Goal: Task Accomplishment & Management: Use online tool/utility

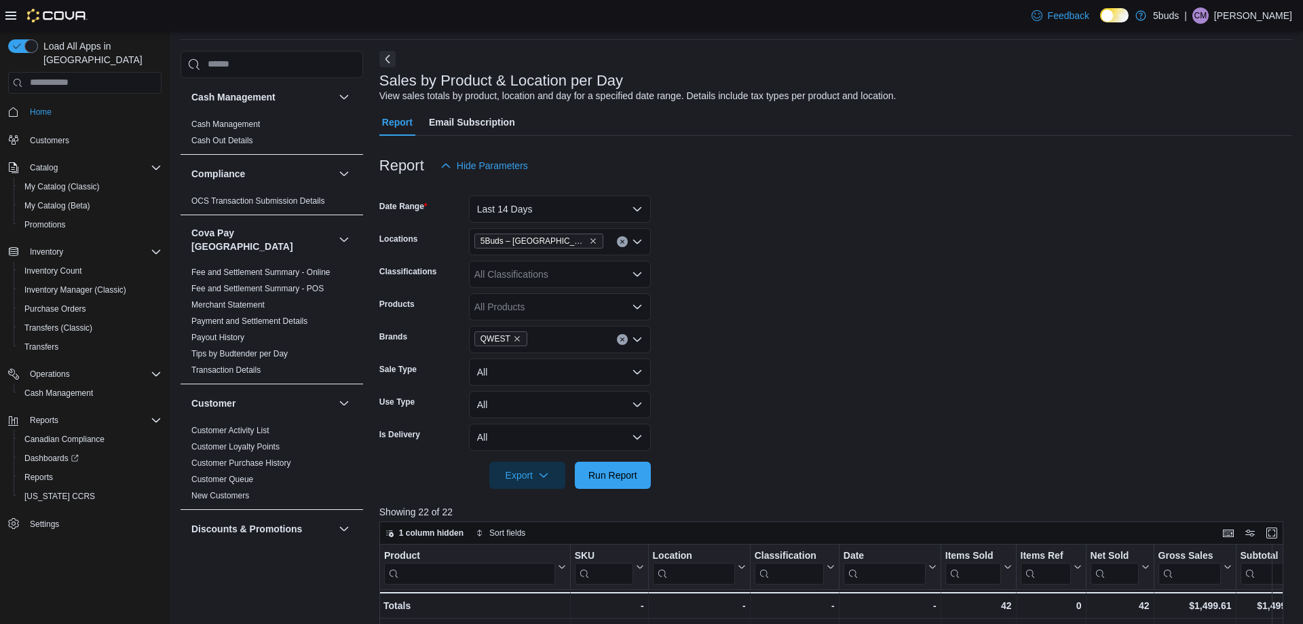
scroll to position [950, 0]
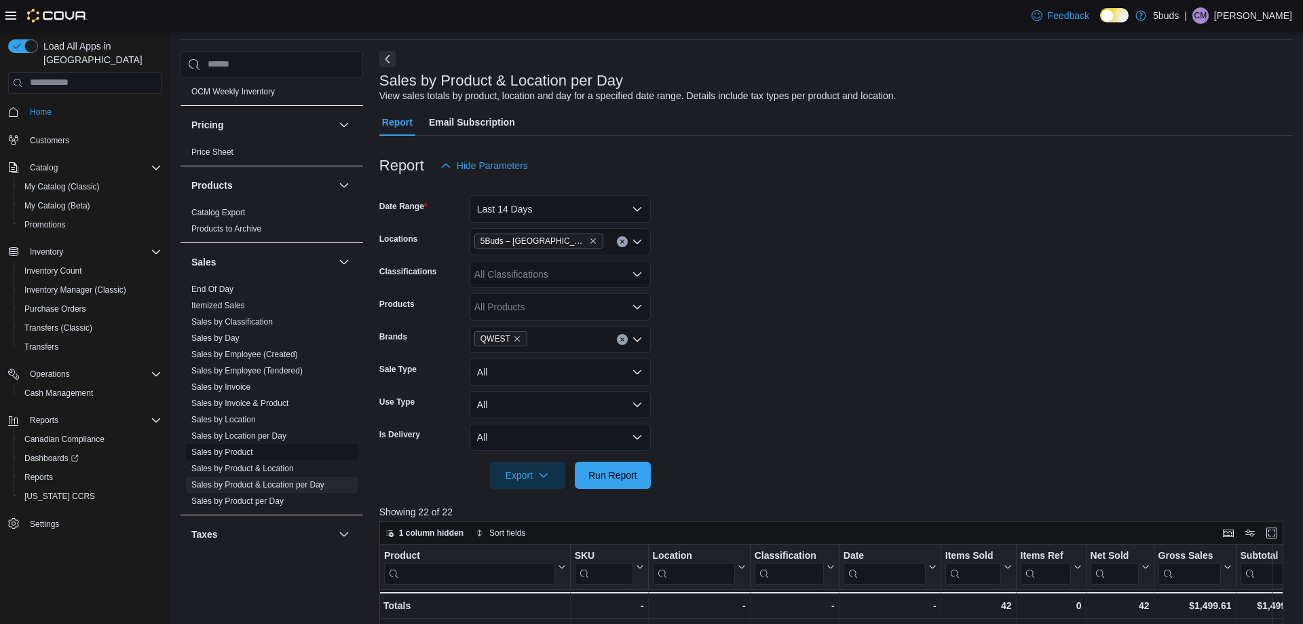
click at [242, 447] on link "Sales by Product" at bounding box center [222, 452] width 62 height 10
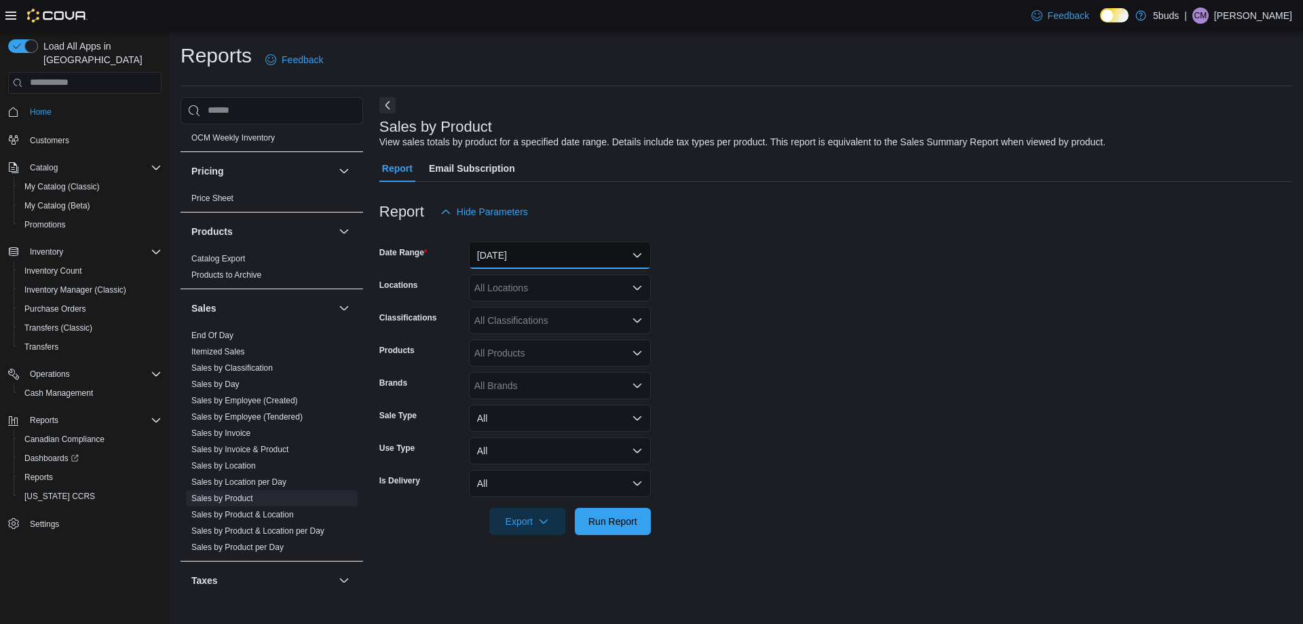
click at [551, 262] on button "[DATE]" at bounding box center [560, 255] width 182 height 27
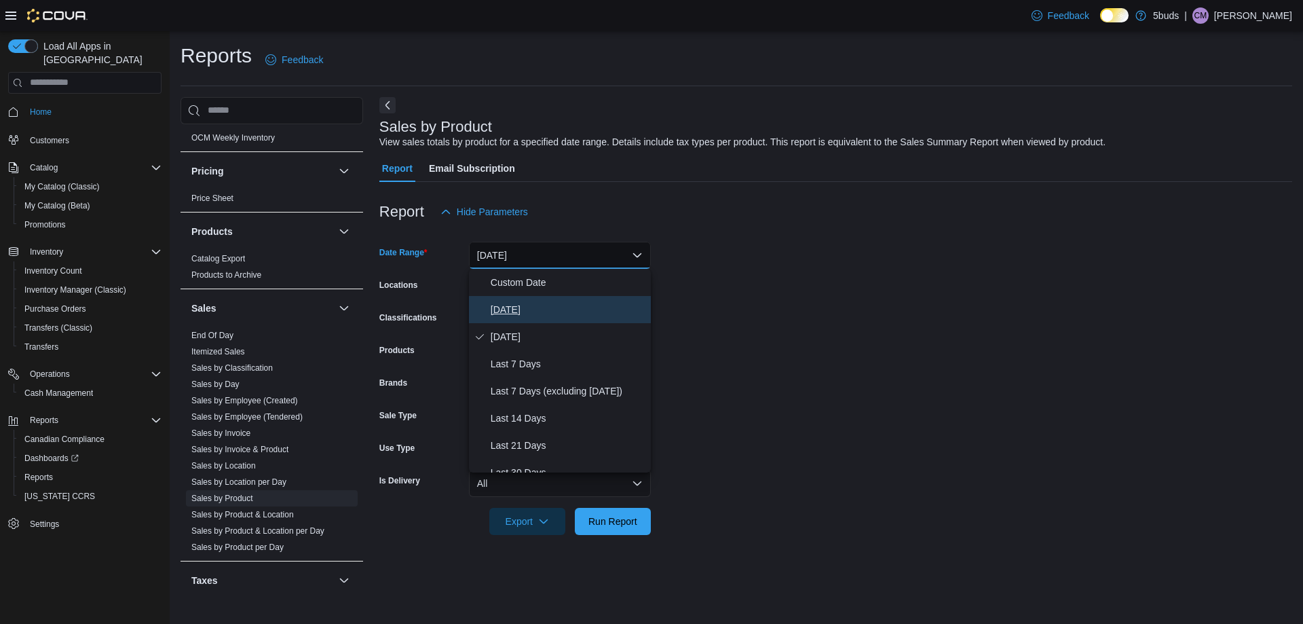
click at [504, 314] on span "[DATE]" at bounding box center [568, 309] width 155 height 16
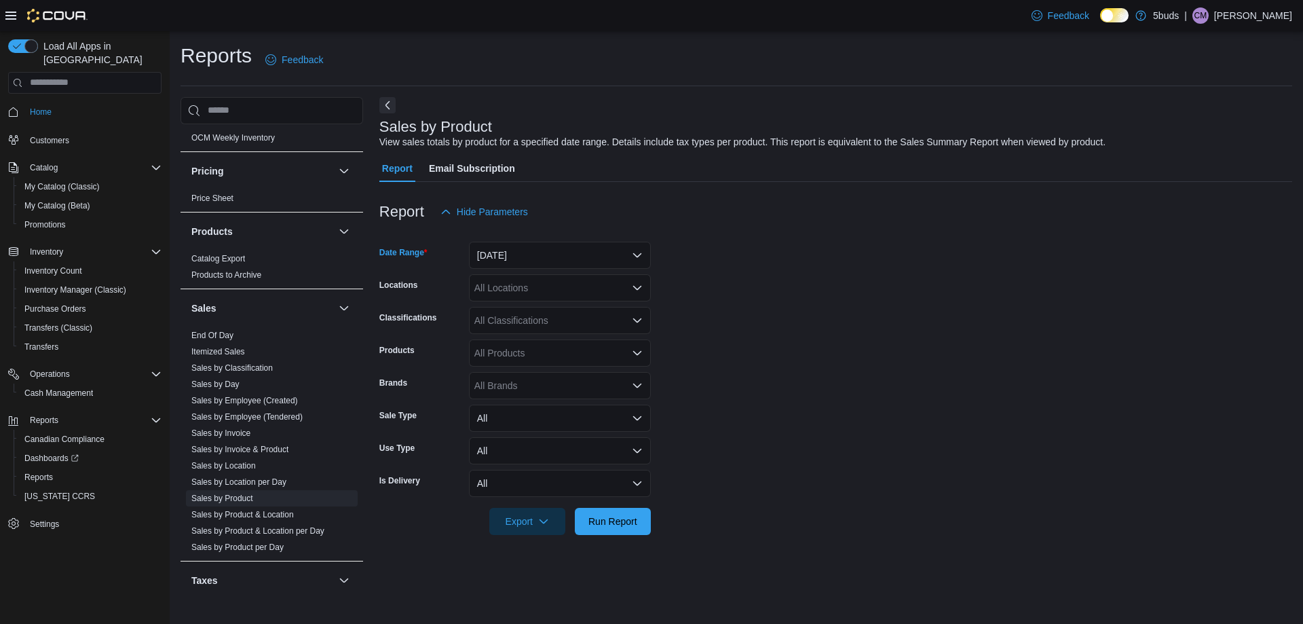
click at [519, 284] on div "All Locations" at bounding box center [560, 287] width 182 height 27
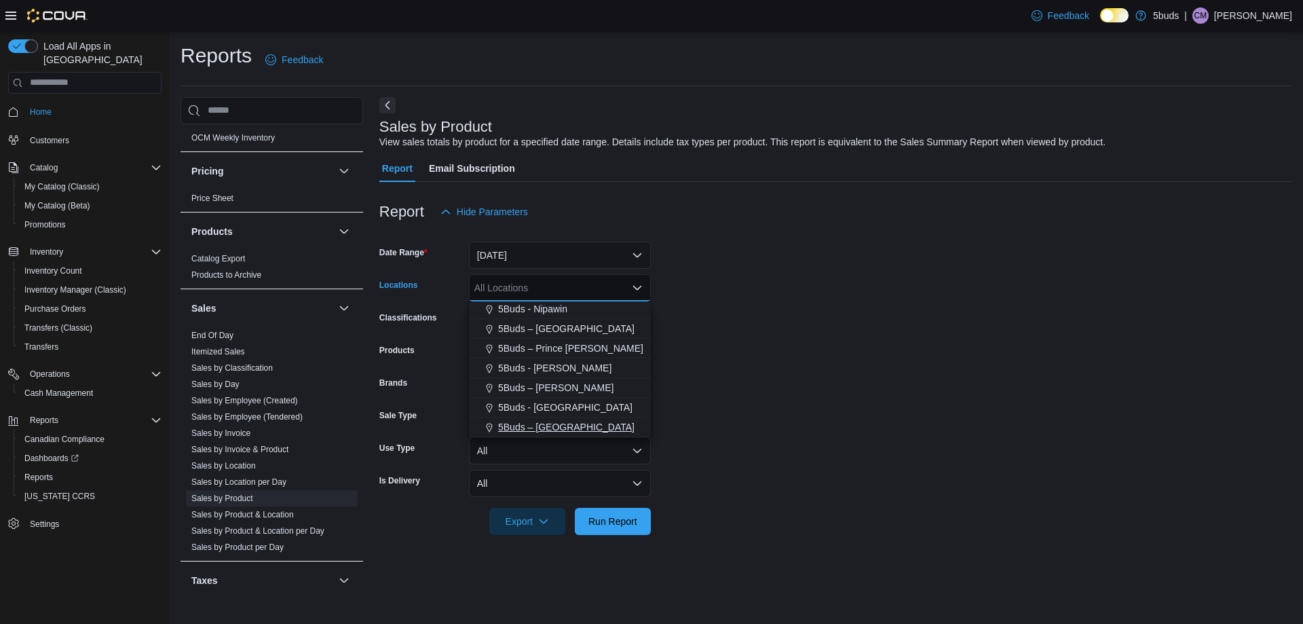
click at [546, 424] on span "5Buds – [GEOGRAPHIC_DATA]" at bounding box center [566, 427] width 136 height 14
click at [842, 430] on form "Date Range [DATE] Locations 5Buds – [GEOGRAPHIC_DATA] Combo box. Selected. 5Bud…" at bounding box center [835, 380] width 913 height 310
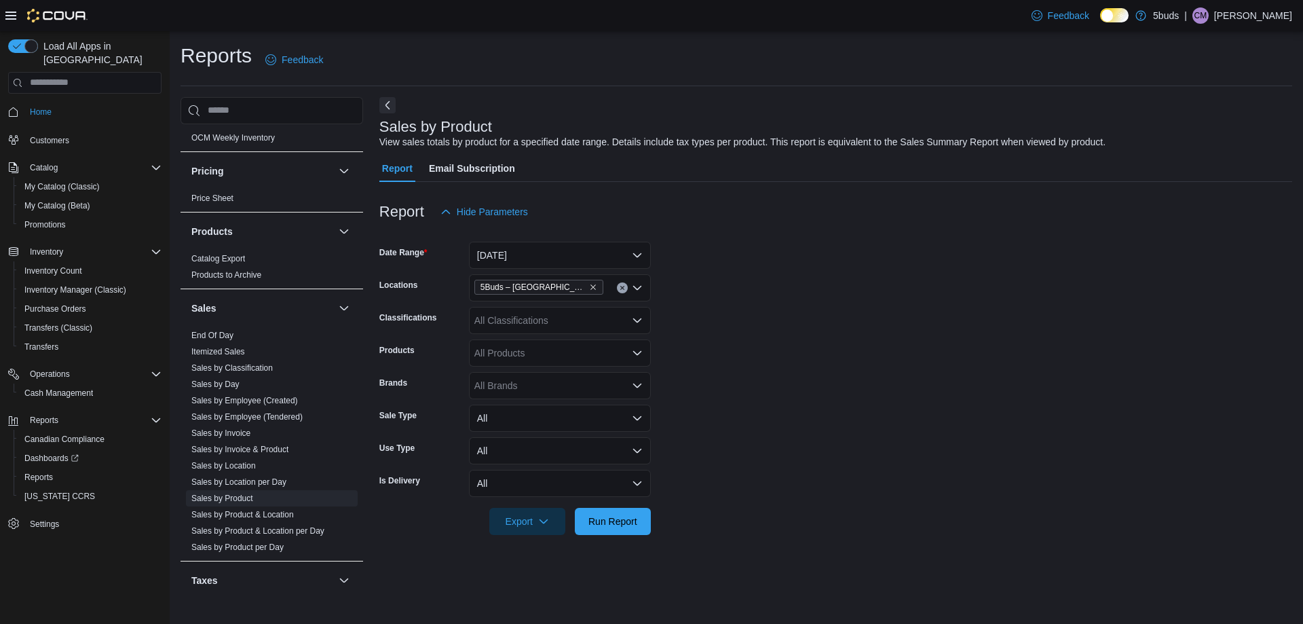
click at [508, 383] on div "All Brands" at bounding box center [560, 385] width 182 height 27
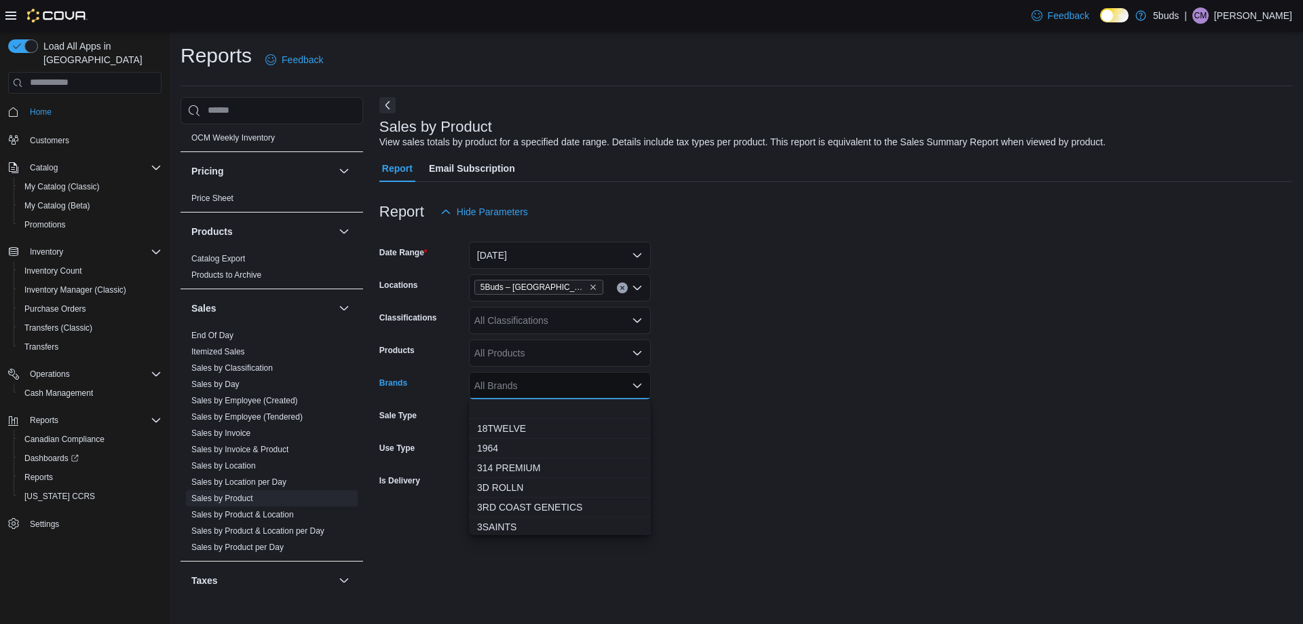
click at [748, 405] on form "Date Range [DATE] Locations 5Buds – [GEOGRAPHIC_DATA] Classifications All Class…" at bounding box center [835, 380] width 913 height 310
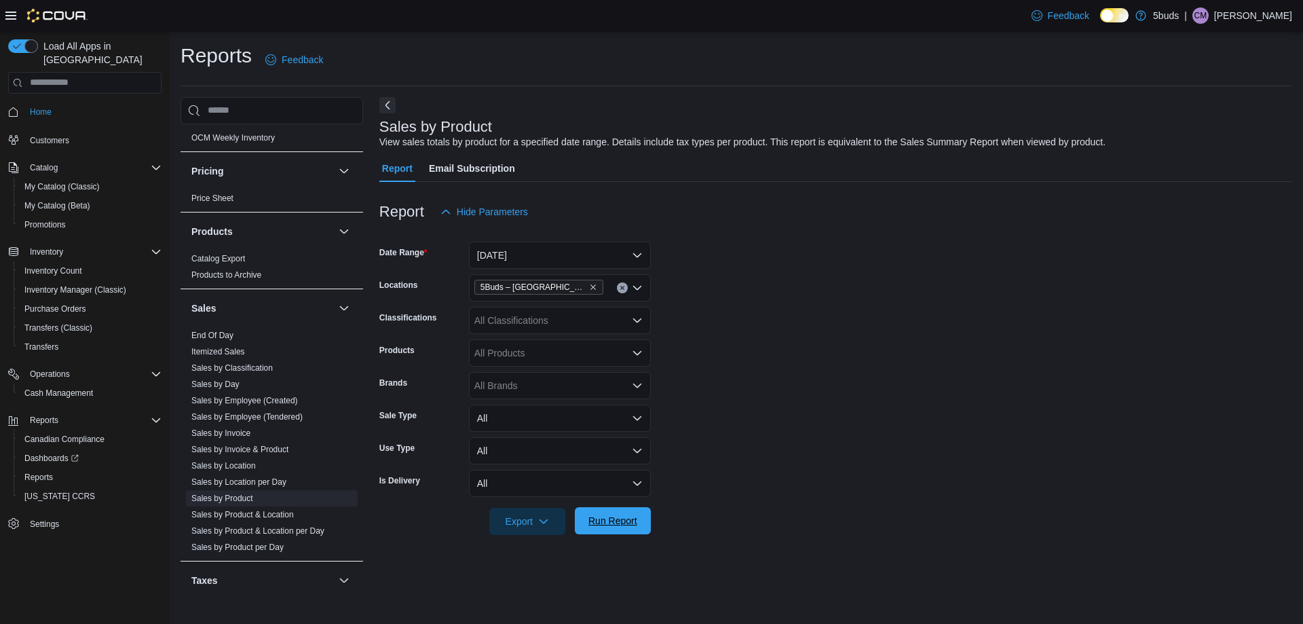
click at [610, 521] on span "Run Report" at bounding box center [613, 521] width 49 height 14
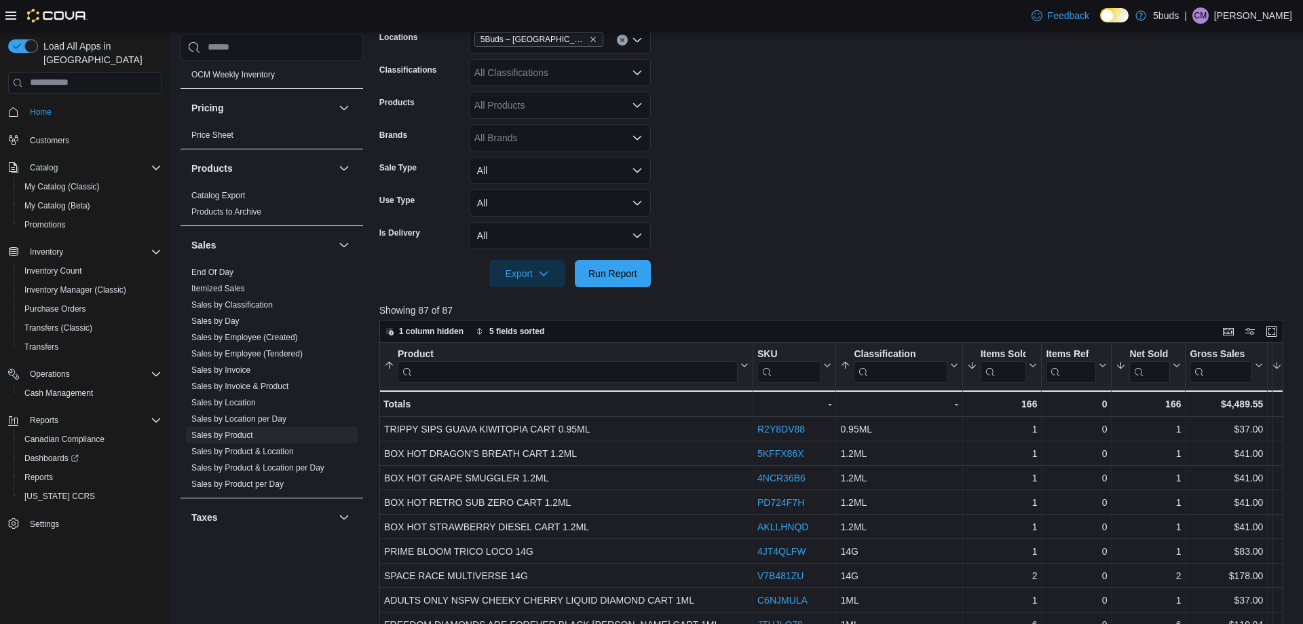
scroll to position [272, 0]
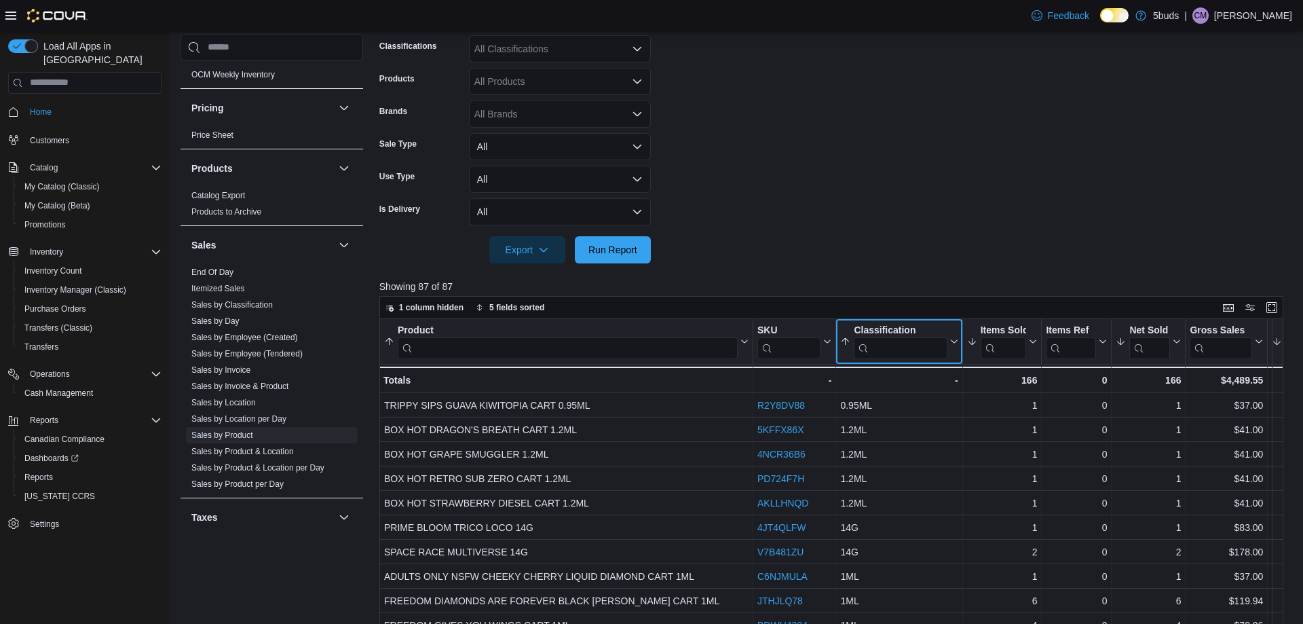
click at [843, 345] on icon at bounding box center [845, 341] width 11 height 11
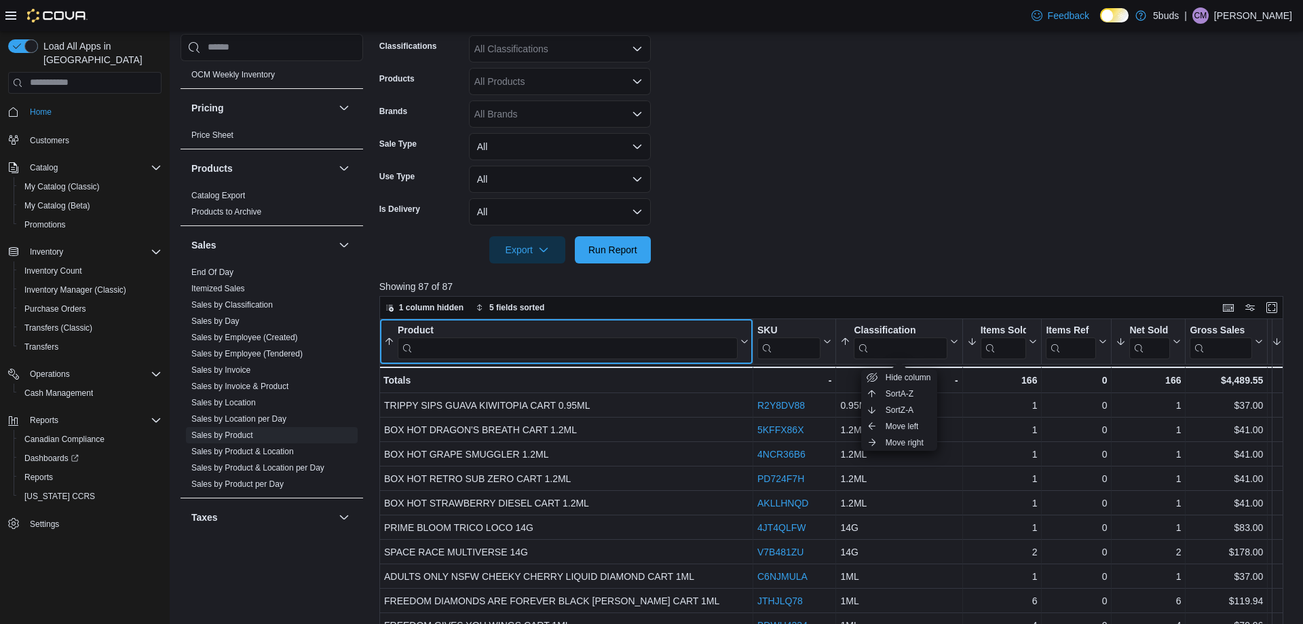
click at [390, 342] on icon at bounding box center [389, 341] width 7 height 7
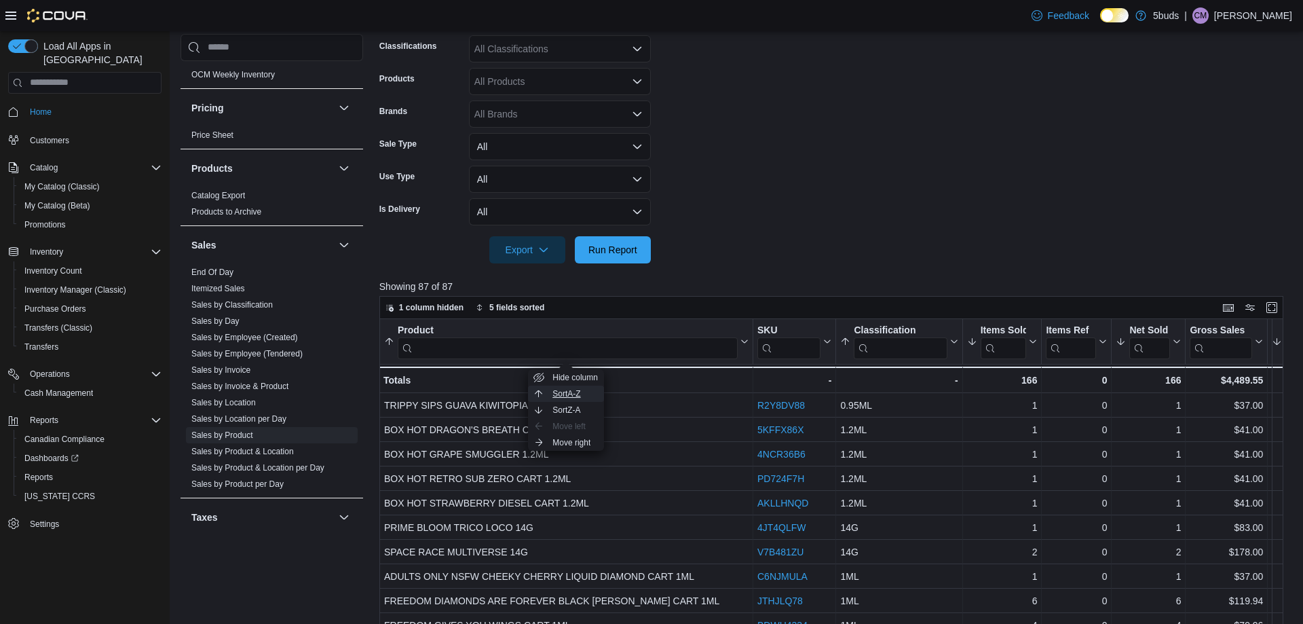
click at [571, 392] on span "Sort A-Z" at bounding box center [567, 393] width 28 height 11
click at [1035, 344] on icon at bounding box center [1031, 341] width 11 height 8
click at [1008, 406] on span "Sort High-Low" at bounding box center [1012, 410] width 52 height 11
click at [1033, 345] on icon at bounding box center [1031, 341] width 11 height 8
click at [1018, 396] on span "Sort Low-High" at bounding box center [1012, 393] width 52 height 11
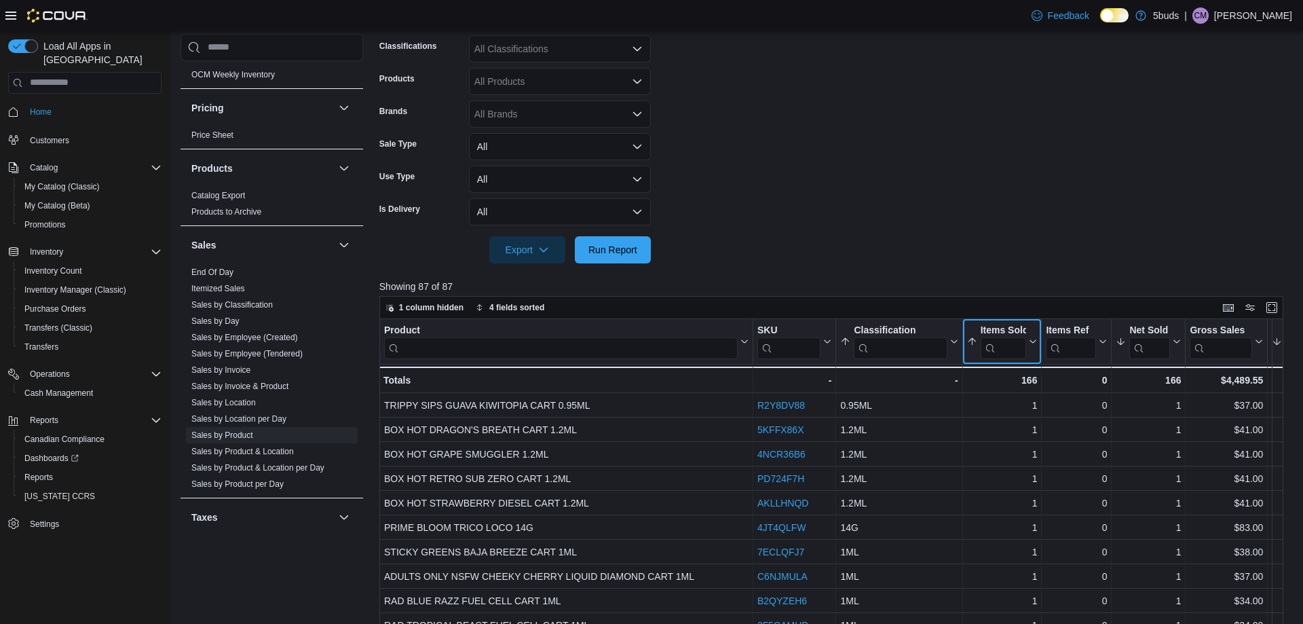
click at [1032, 341] on icon at bounding box center [1031, 341] width 11 height 8
click at [1022, 410] on span "Sort High-Low" at bounding box center [1012, 410] width 52 height 11
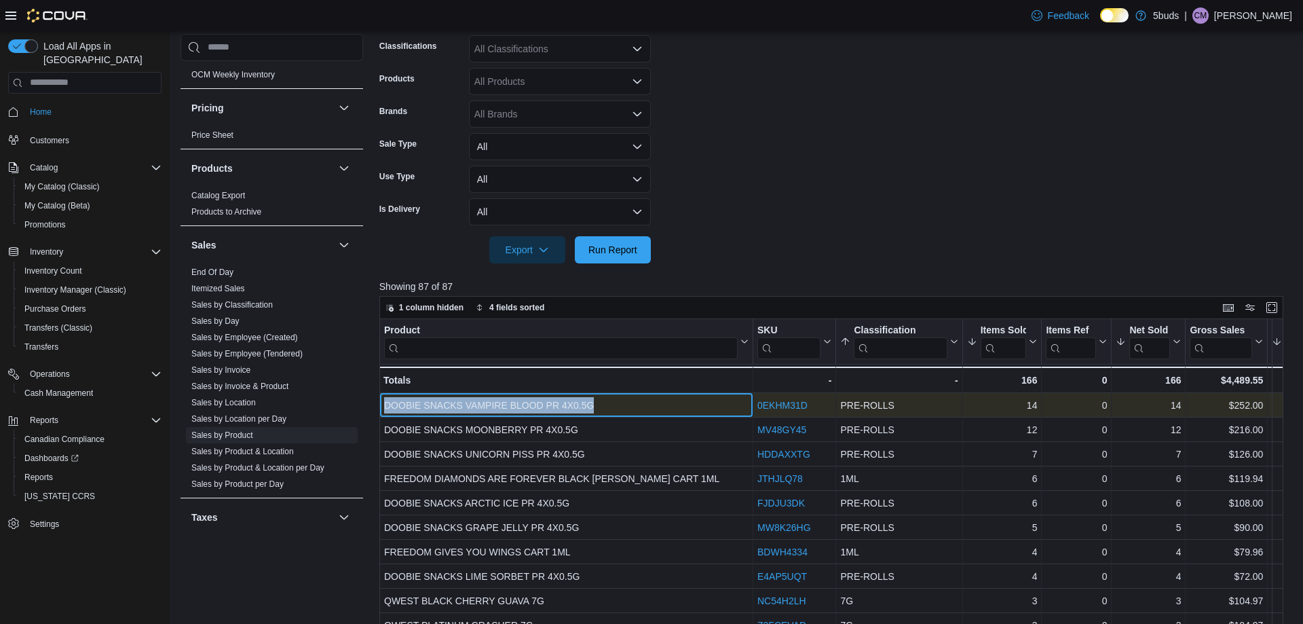
drag, startPoint x: 597, startPoint y: 405, endPoint x: 386, endPoint y: 403, distance: 211.1
click at [386, 403] on div "DOOBIE SNACKS VAMPIRE BLOOD PR 4X0.5G" at bounding box center [566, 405] width 365 height 16
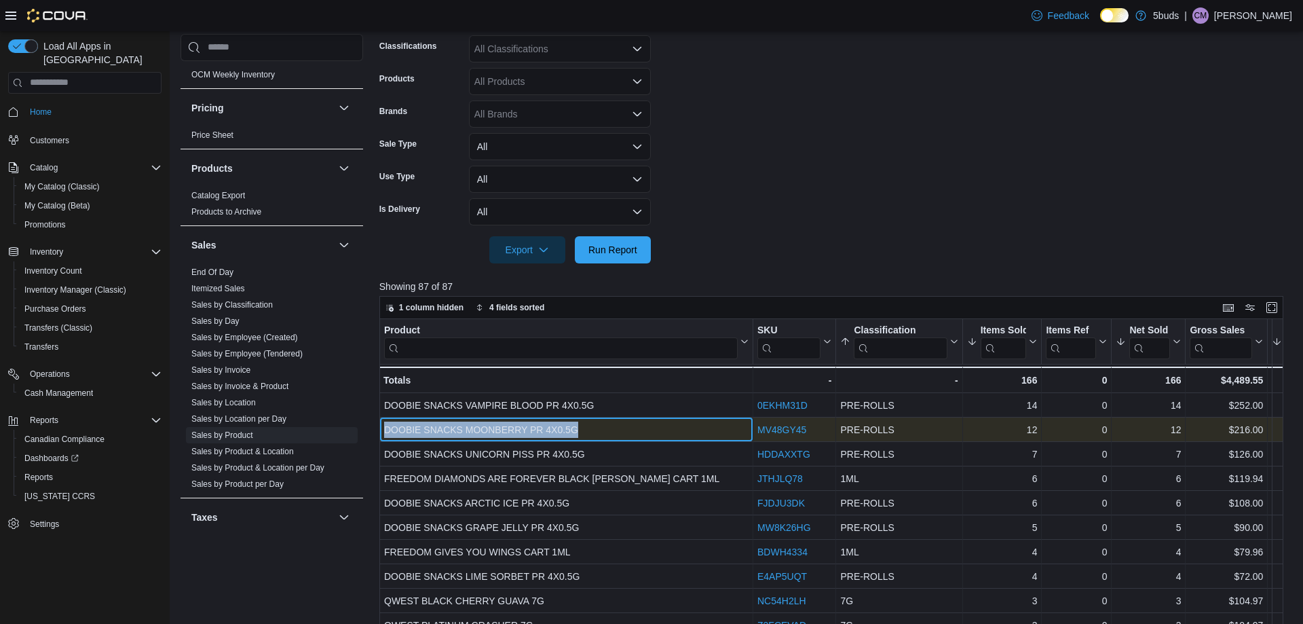
drag, startPoint x: 584, startPoint y: 425, endPoint x: 385, endPoint y: 431, distance: 199.0
click at [385, 431] on div "DOOBIE SNACKS MOONBERRY PR 4X0.5G" at bounding box center [566, 430] width 365 height 16
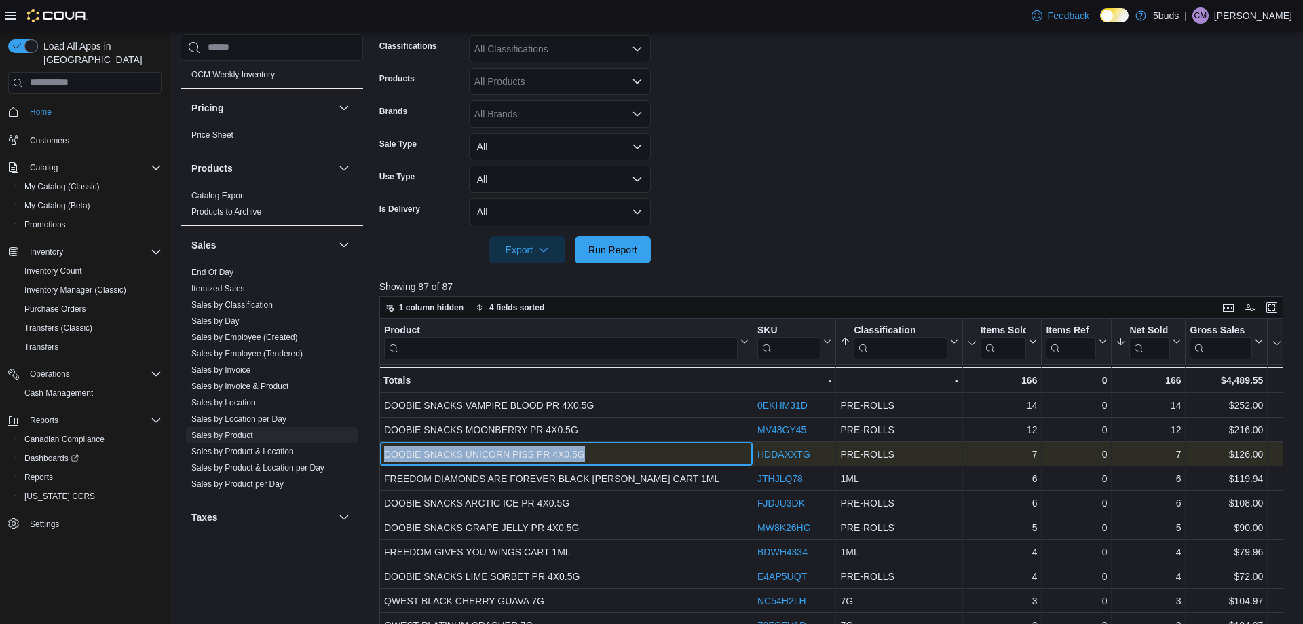
drag, startPoint x: 588, startPoint y: 451, endPoint x: 386, endPoint y: 455, distance: 201.6
click at [386, 455] on div "DOOBIE SNACKS UNICORN PISS PR 4X0.5G" at bounding box center [566, 454] width 365 height 16
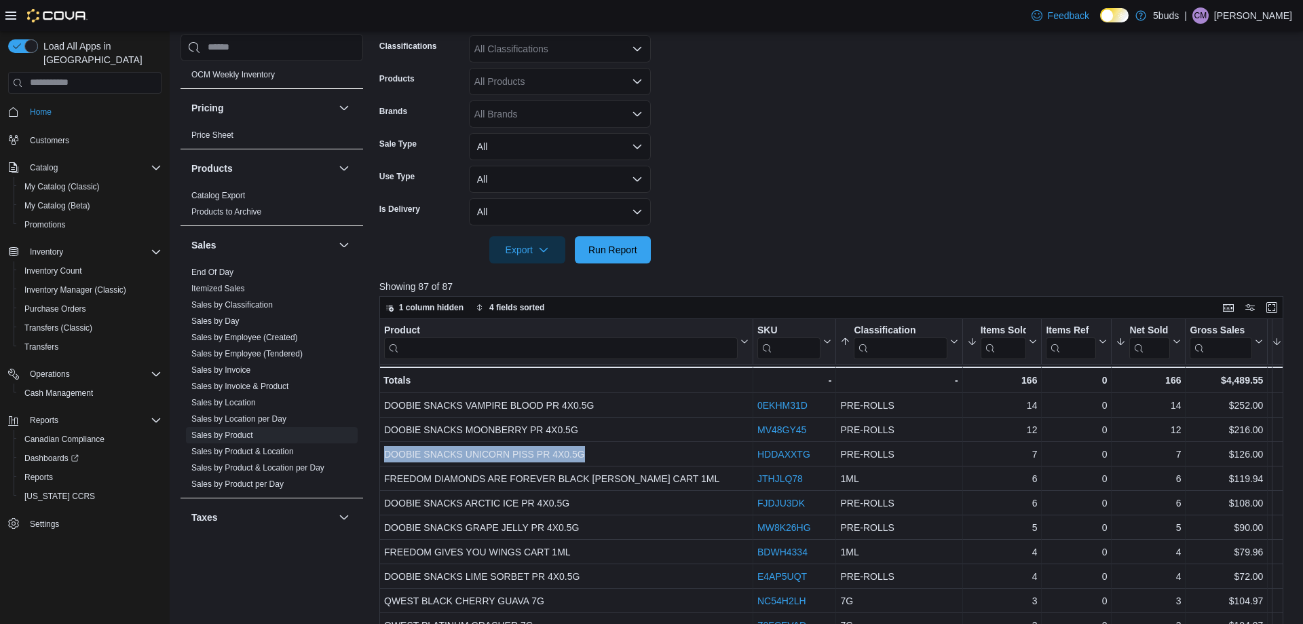
click at [504, 115] on div "All Brands" at bounding box center [560, 113] width 182 height 27
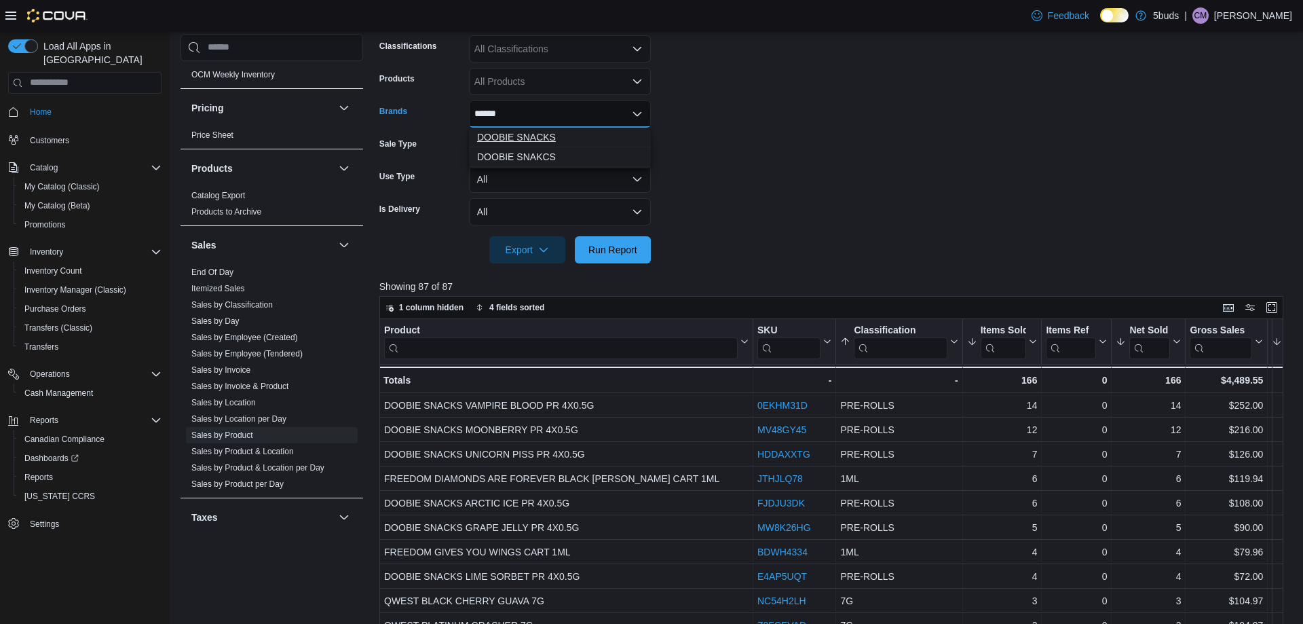
type input "******"
click at [543, 134] on span "DOOBIE SNACKS" at bounding box center [560, 137] width 166 height 14
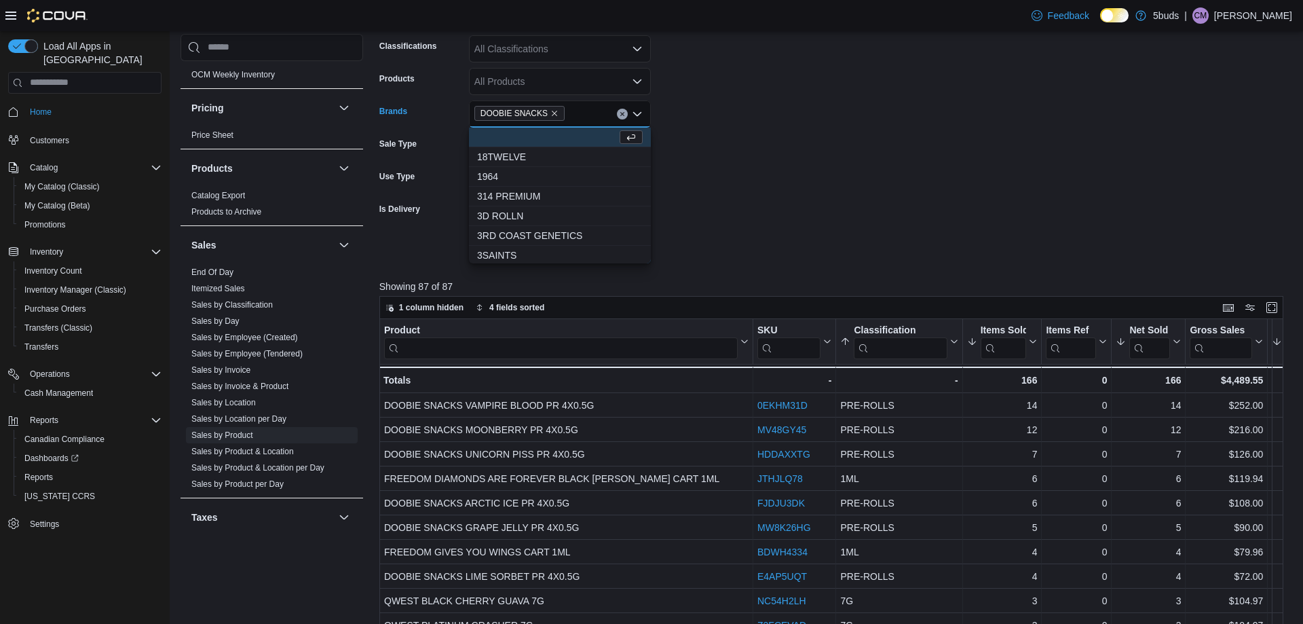
drag, startPoint x: 805, startPoint y: 252, endPoint x: 650, endPoint y: 227, distance: 157.5
click at [805, 251] on form "Date Range [DATE] Locations 5Buds – [GEOGRAPHIC_DATA] Classifications All Class…" at bounding box center [835, 109] width 913 height 310
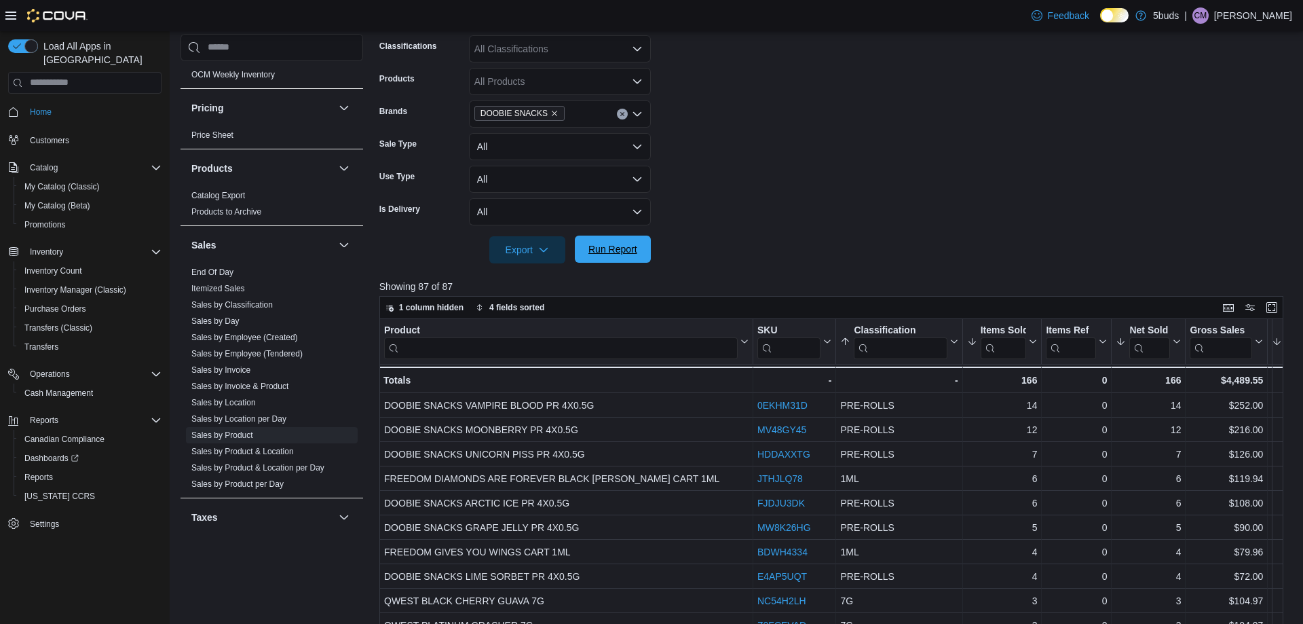
click at [618, 252] on span "Run Report" at bounding box center [613, 249] width 49 height 14
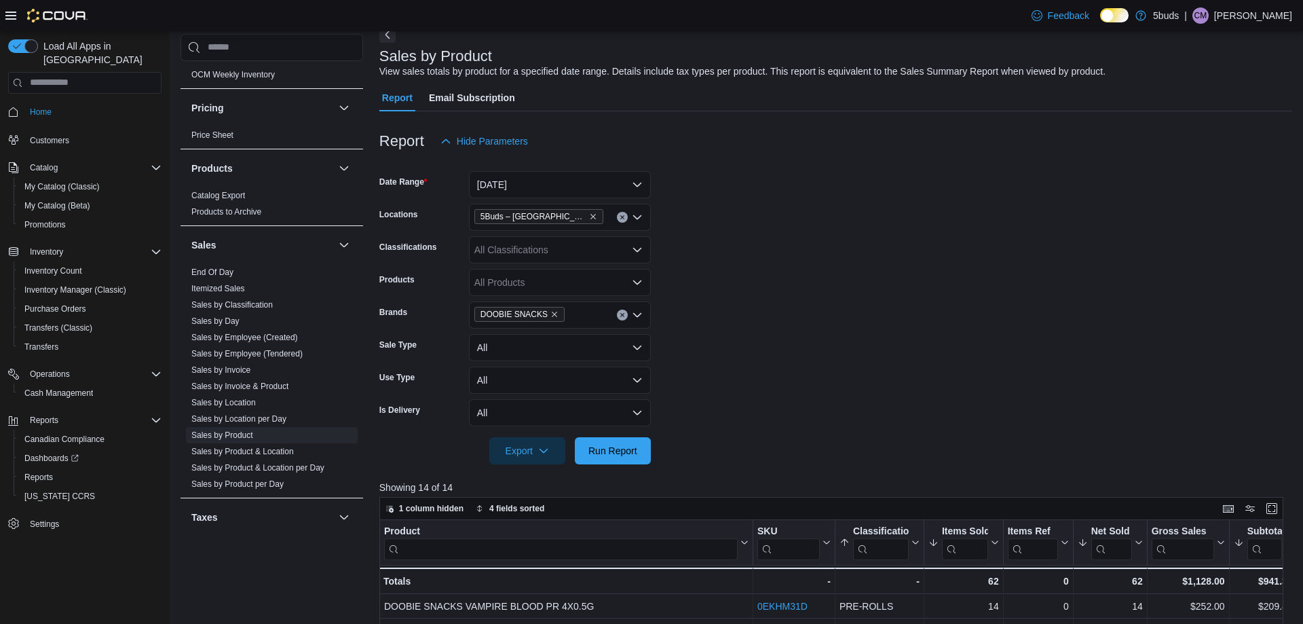
scroll to position [68, 0]
drag, startPoint x: 549, startPoint y: 317, endPoint x: 563, endPoint y: 321, distance: 14.8
click at [551, 317] on icon "Remove DOOBIE SNACKS from selection in this group" at bounding box center [555, 317] width 8 height 8
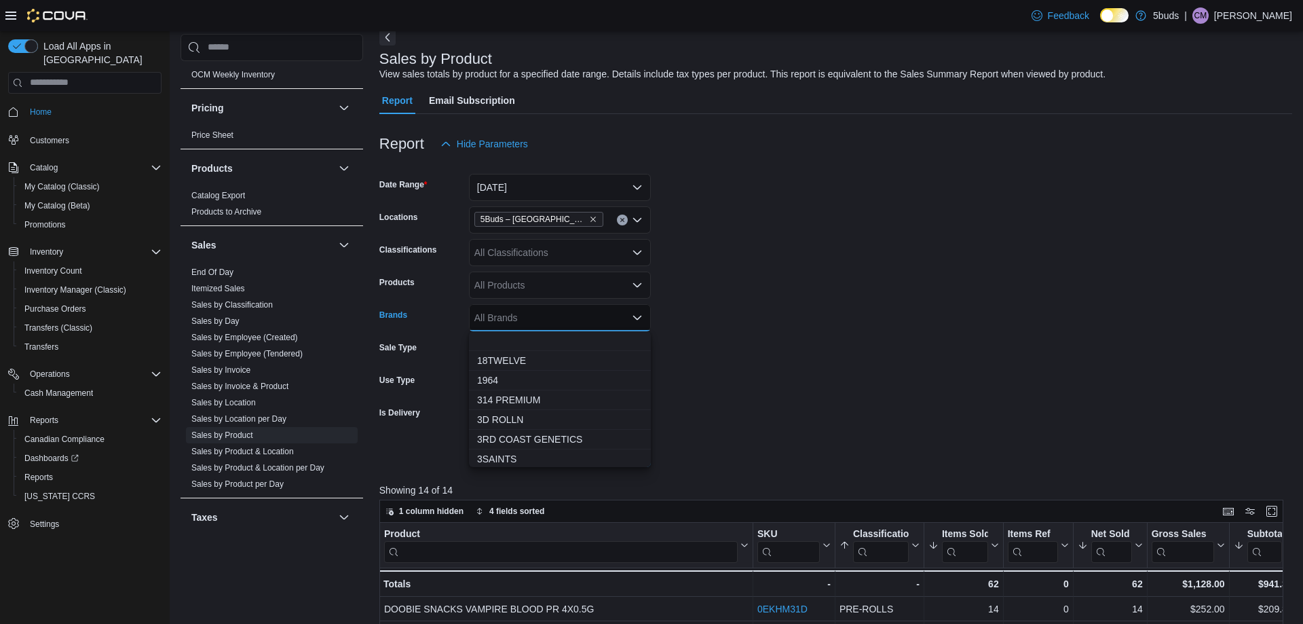
click at [565, 317] on div "All Brands" at bounding box center [560, 317] width 182 height 27
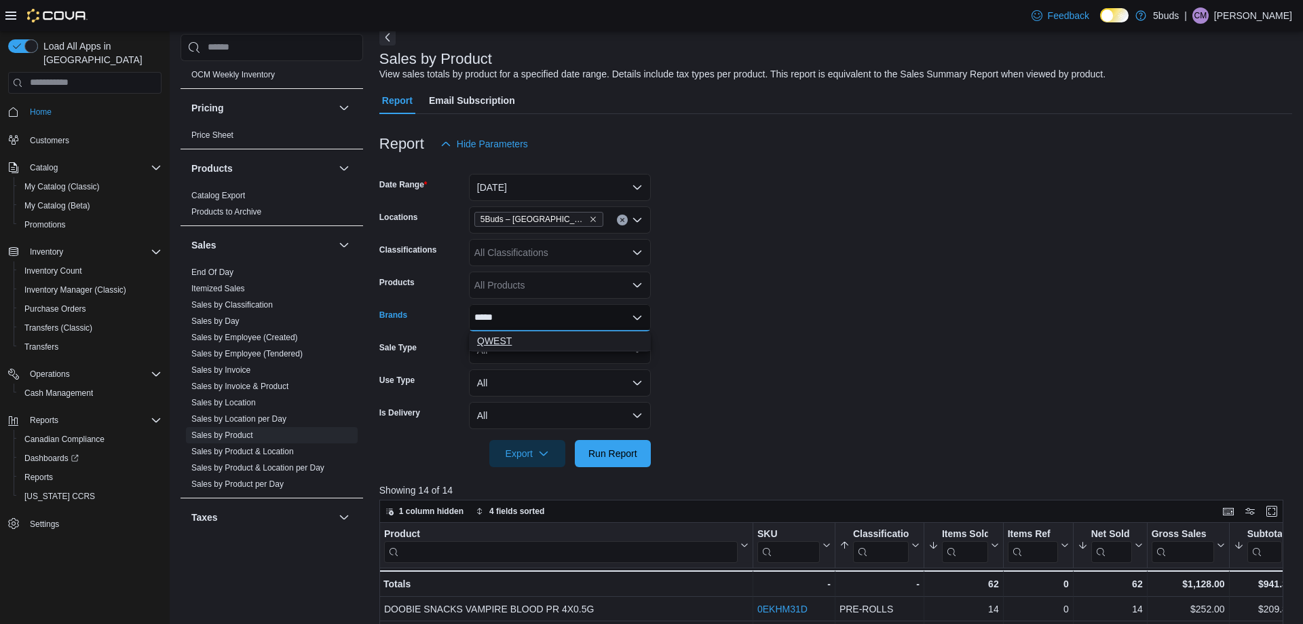
type input "*****"
click at [491, 341] on span "QWEST" at bounding box center [560, 341] width 166 height 14
type input "***"
click at [501, 377] on span "BLKMKT" at bounding box center [560, 380] width 166 height 14
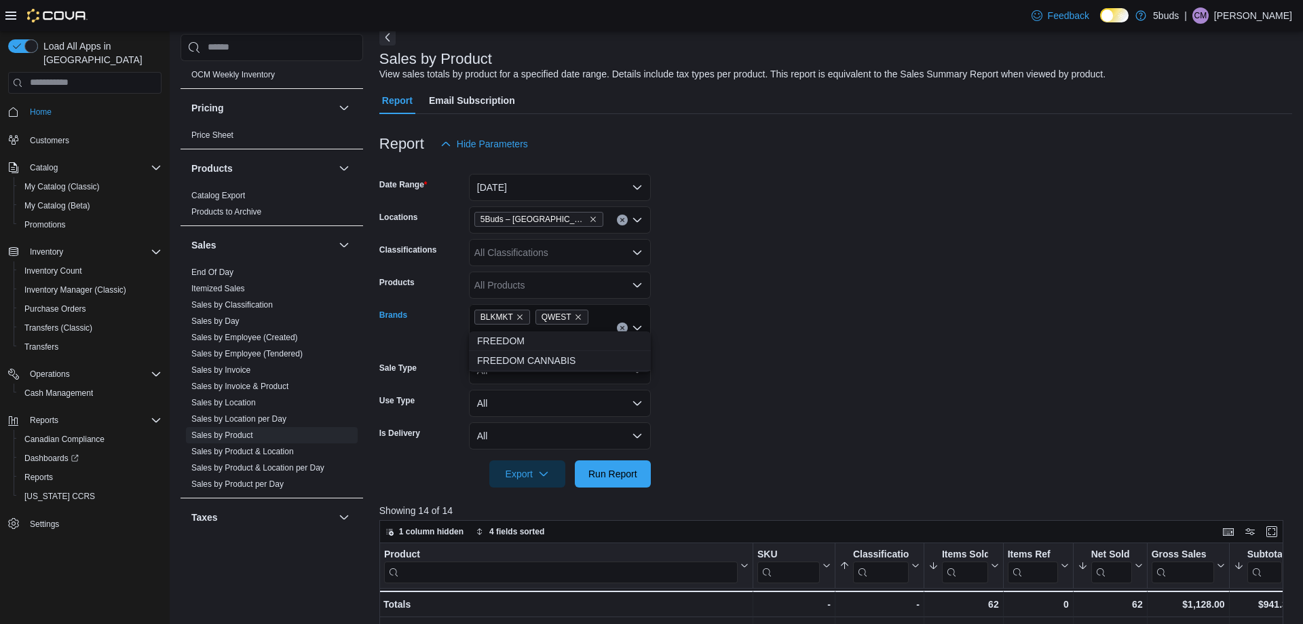
type input "****"
click at [504, 358] on span "FREEDOM CANNABIS" at bounding box center [560, 361] width 166 height 14
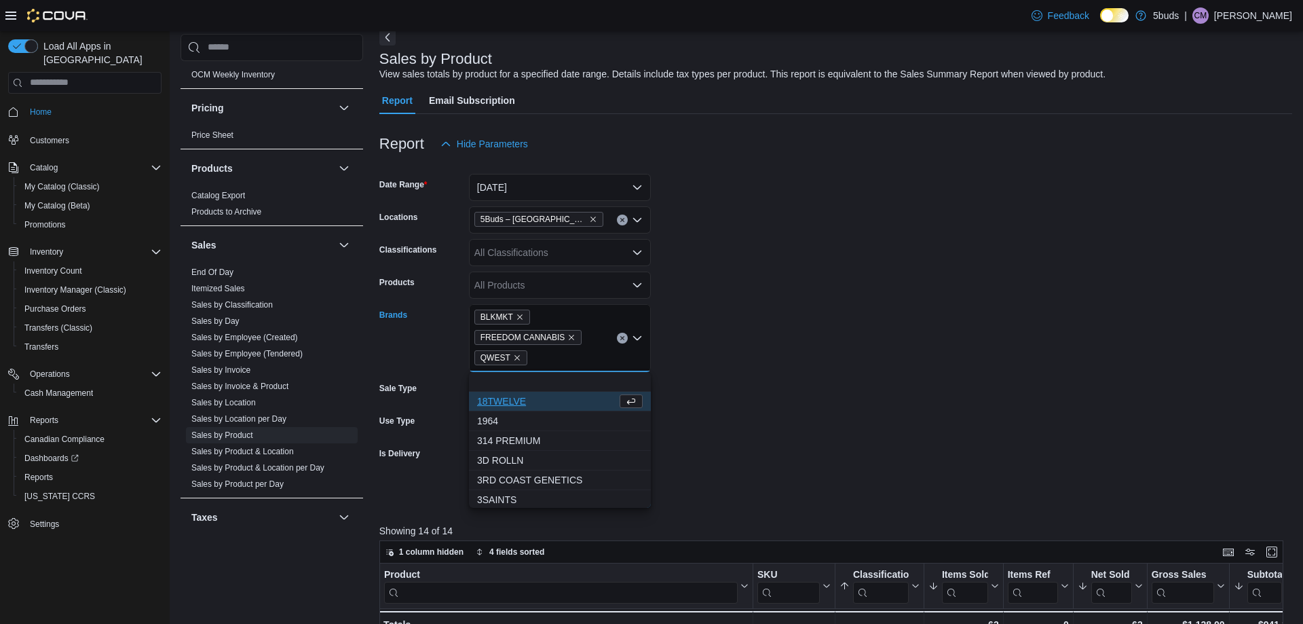
click at [745, 415] on form "Date Range [DATE] Locations 5Buds – [GEOGRAPHIC_DATA] Classifications All Class…" at bounding box center [835, 332] width 913 height 350
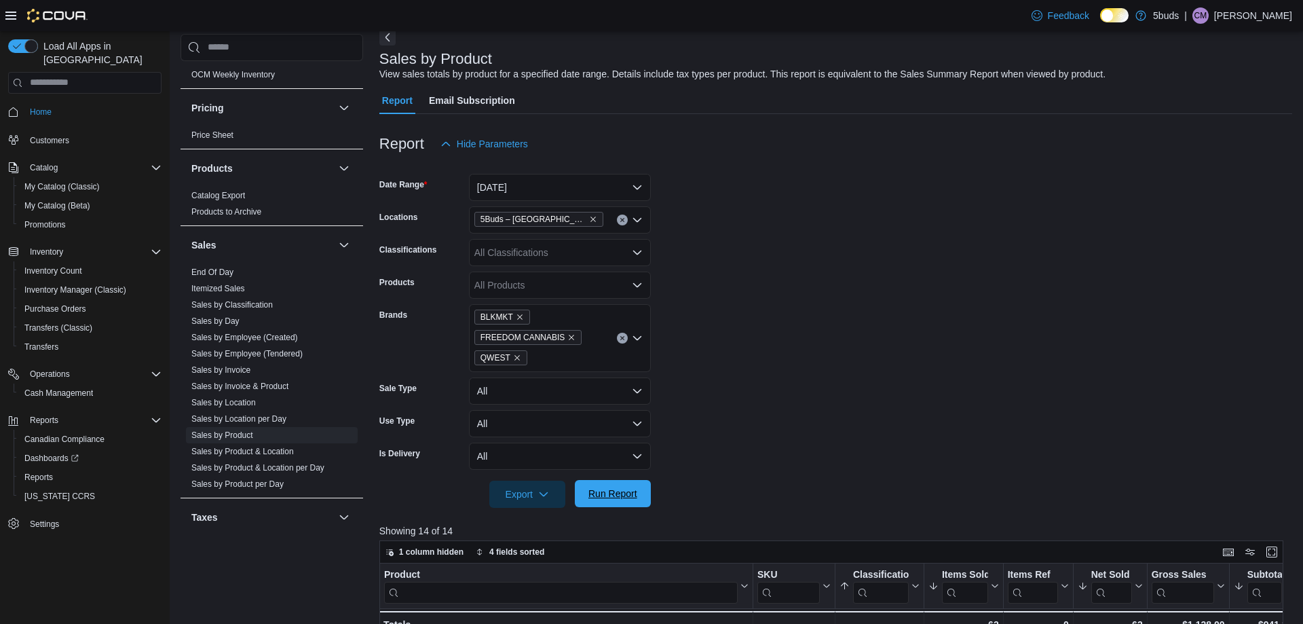
click at [635, 491] on span "Run Report" at bounding box center [613, 494] width 49 height 14
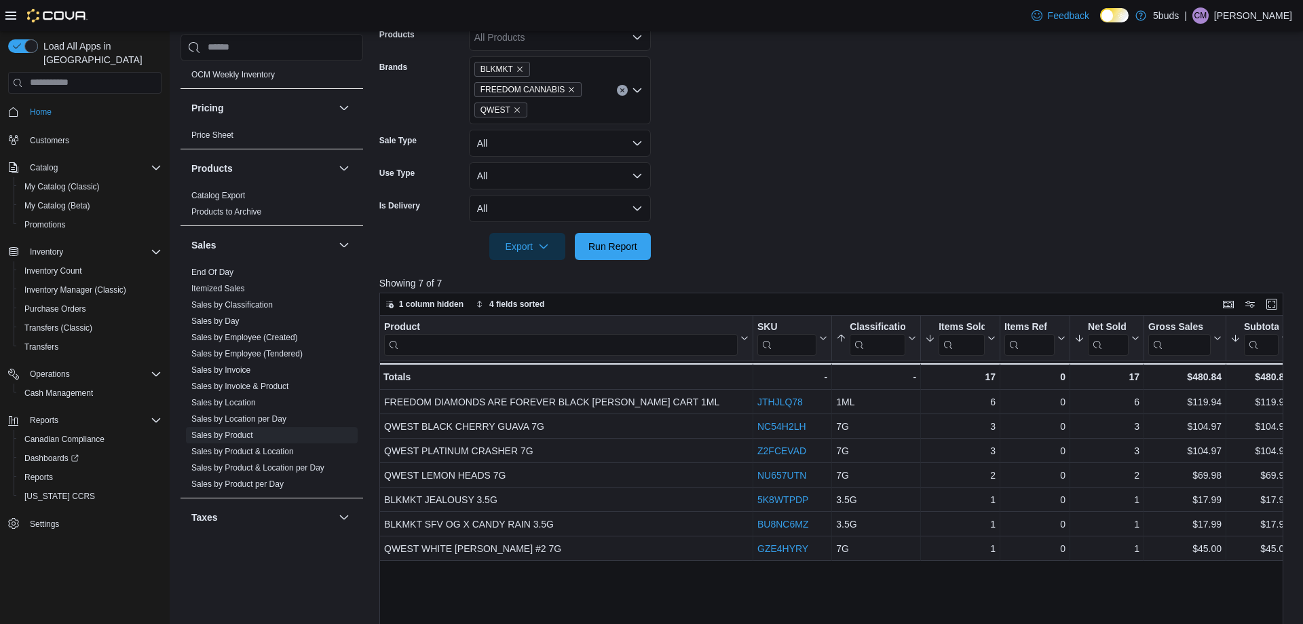
scroll to position [339, 0]
